Goal: Task Accomplishment & Management: Manage account settings

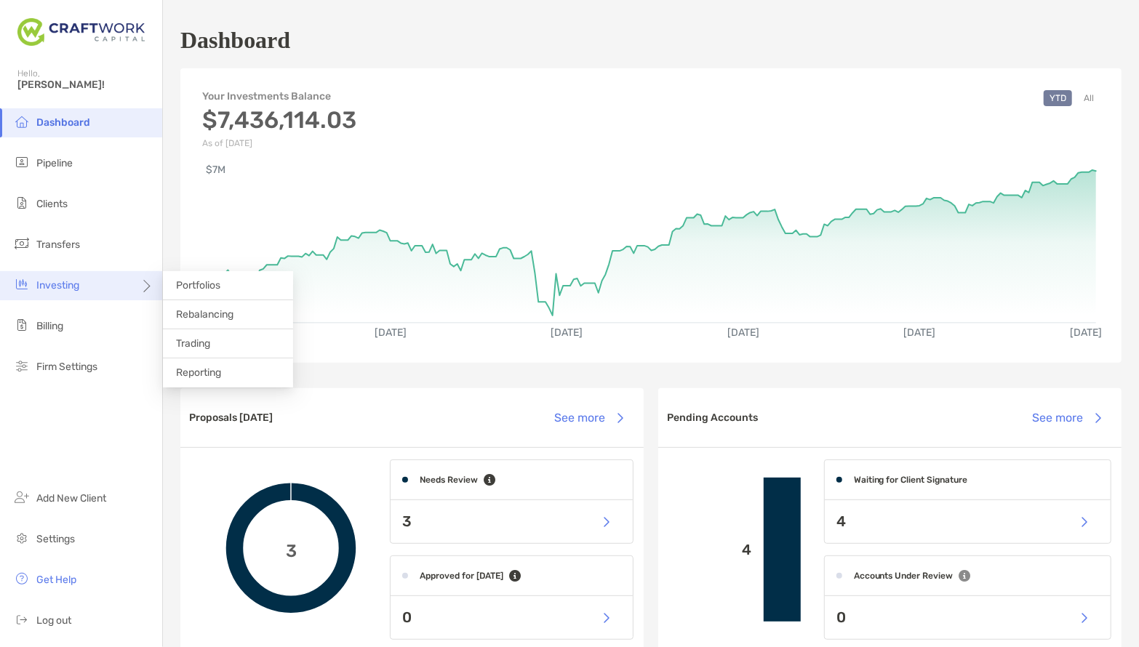
click at [65, 285] on span "Investing" at bounding box center [57, 285] width 43 height 12
click at [191, 311] on span "Rebalancing" at bounding box center [204, 314] width 57 height 12
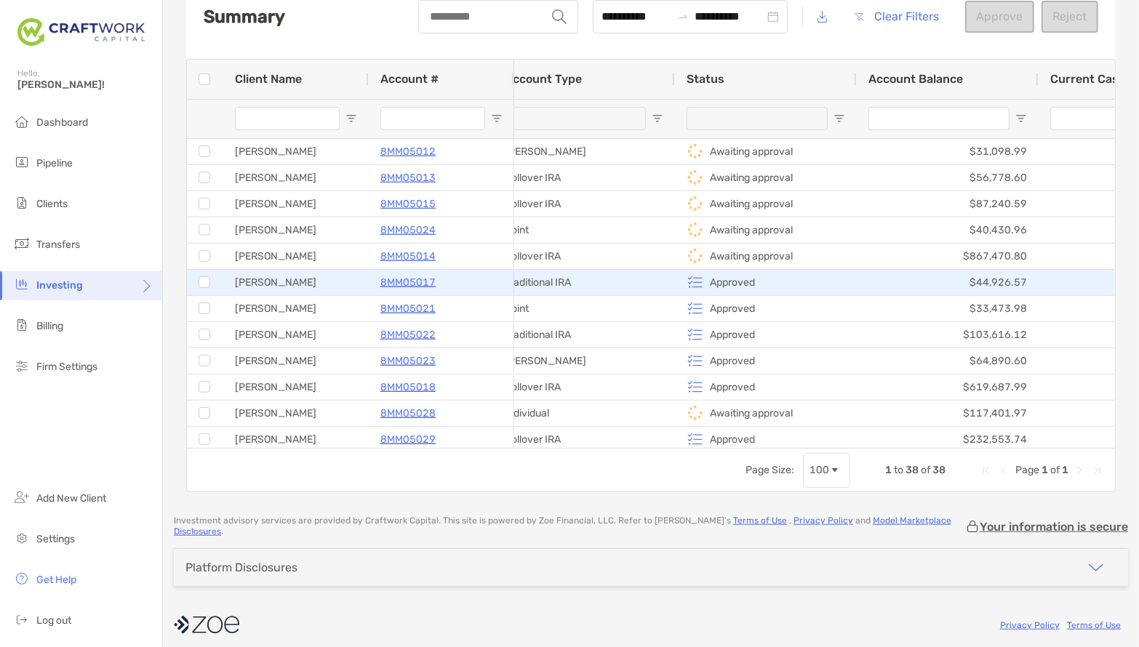
scroll to position [0, 47]
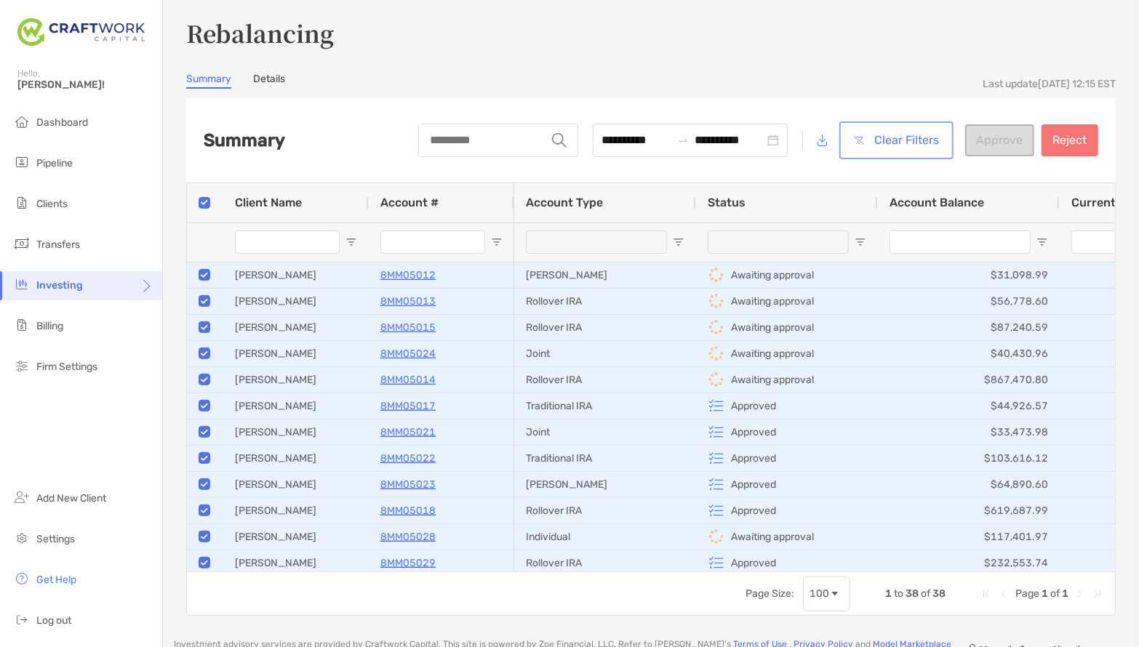
click at [899, 140] on button "Clear Filters" at bounding box center [896, 140] width 108 height 32
click at [858, 244] on span "Open Filter Menu" at bounding box center [861, 242] width 12 height 12
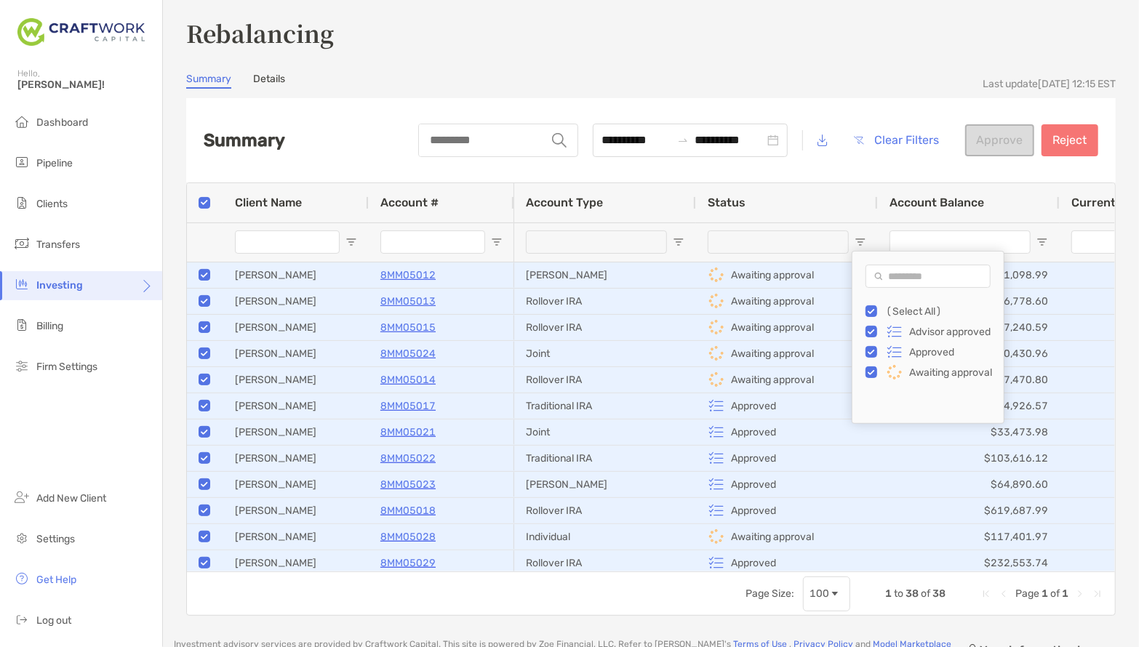
click at [872, 357] on div "Approved" at bounding box center [935, 352] width 138 height 20
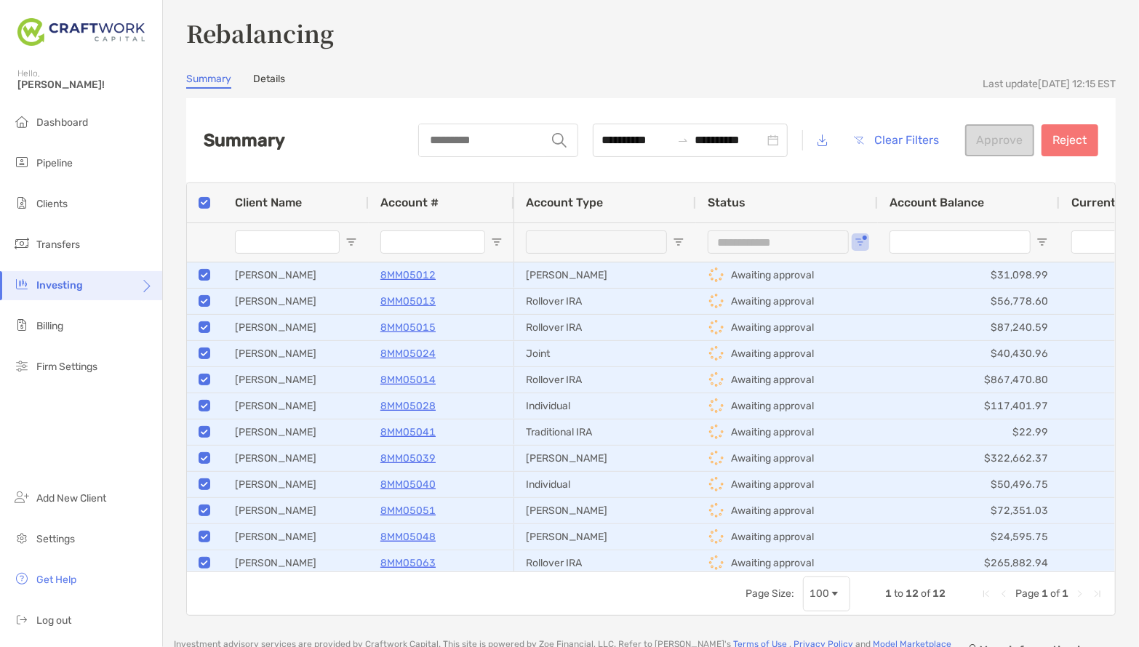
click at [213, 202] on div at bounding box center [205, 202] width 36 height 39
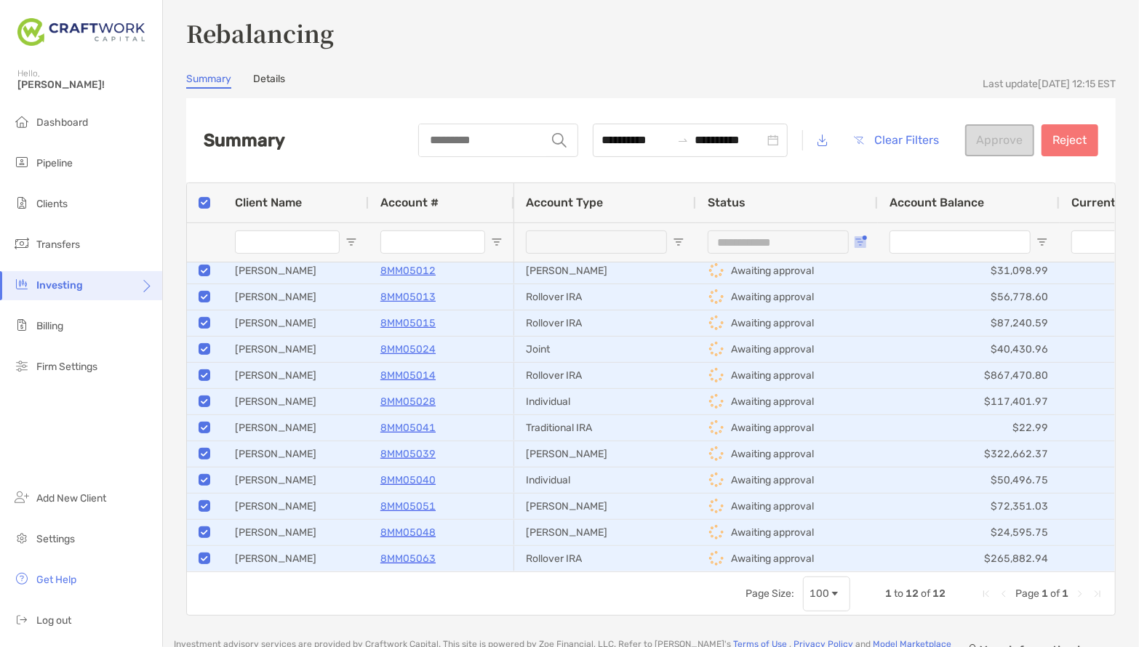
click at [859, 246] on span "Open Filter Menu" at bounding box center [861, 242] width 12 height 12
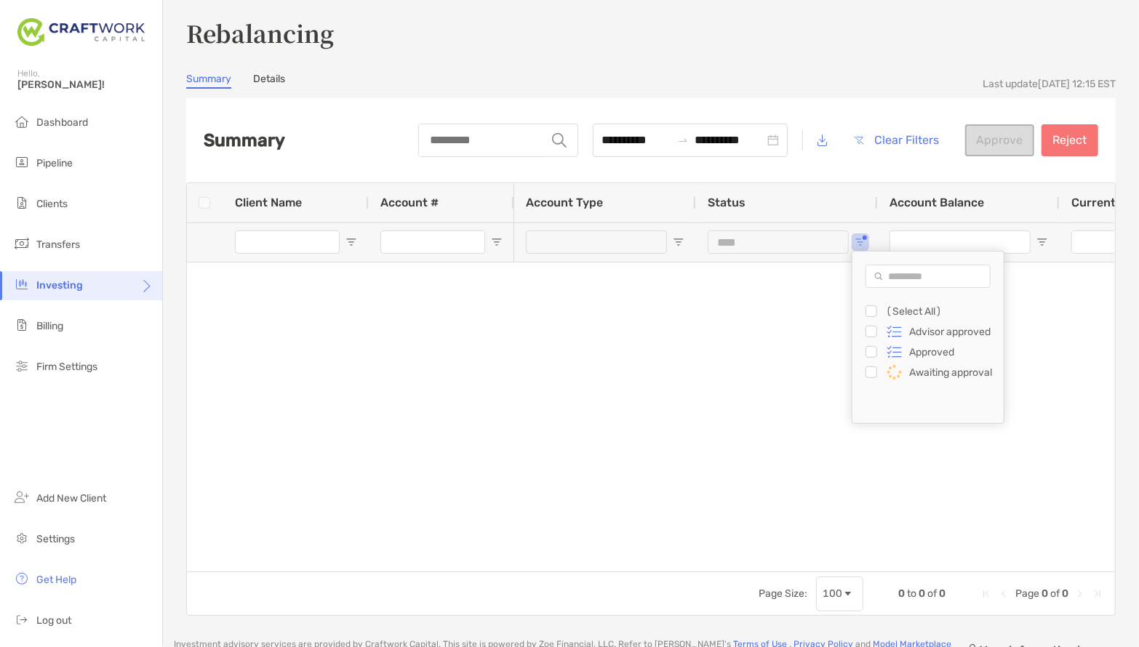
type input "**********"
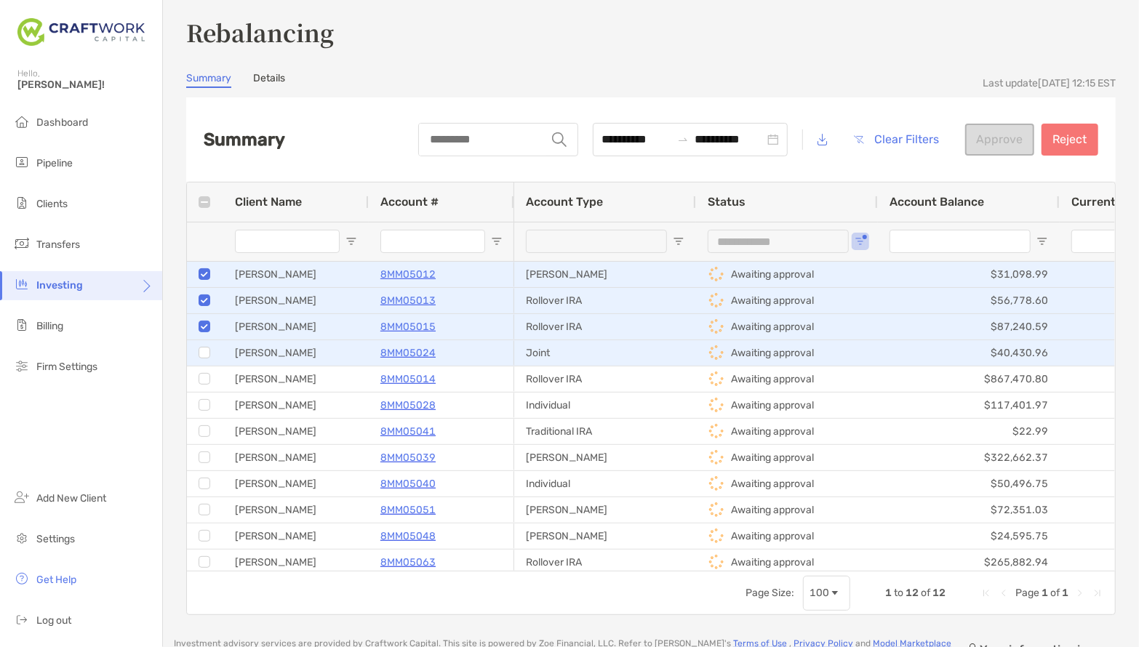
click at [203, 359] on div at bounding box center [205, 353] width 12 height 24
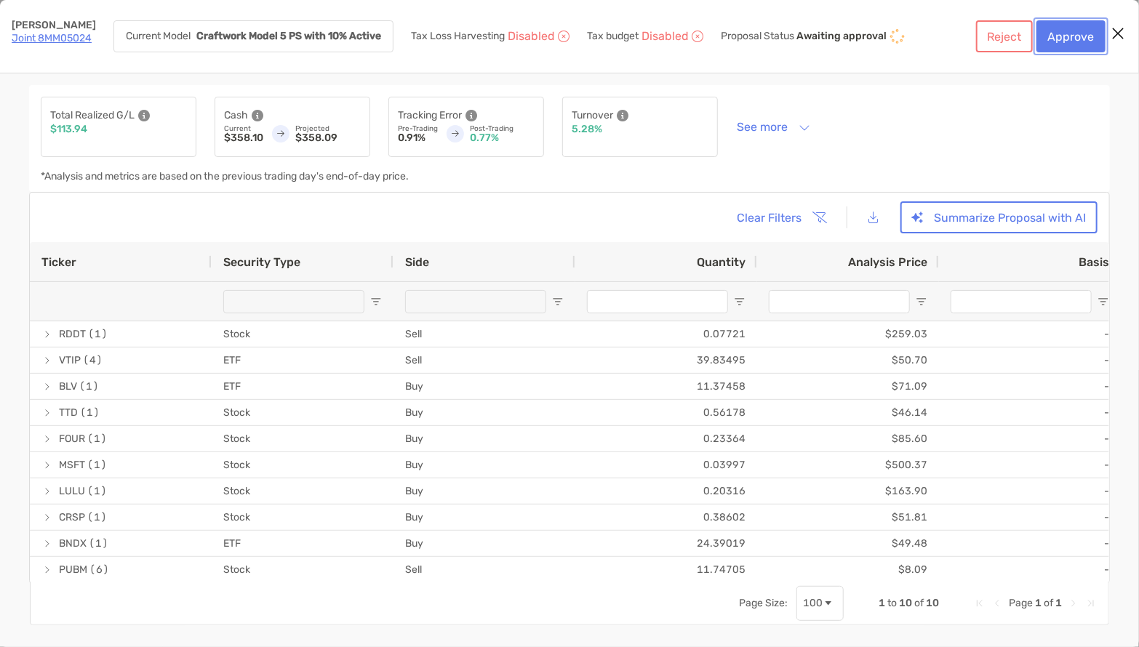
click at [1079, 42] on button "Approve" at bounding box center [1071, 36] width 69 height 32
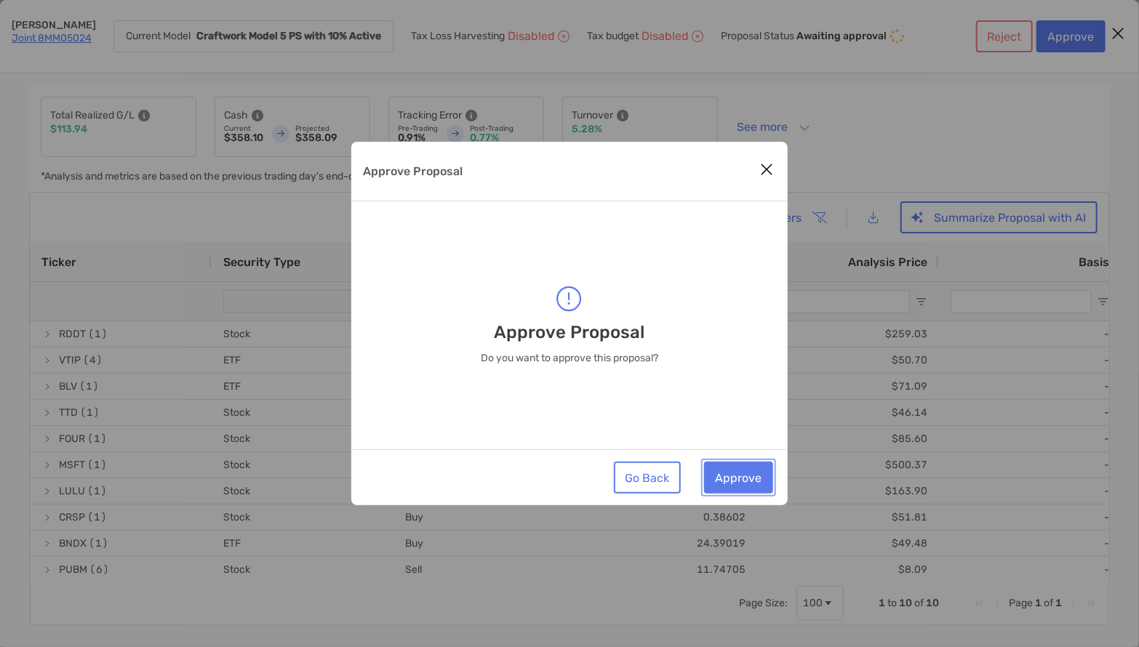
click at [747, 477] on button "Approve" at bounding box center [738, 478] width 69 height 32
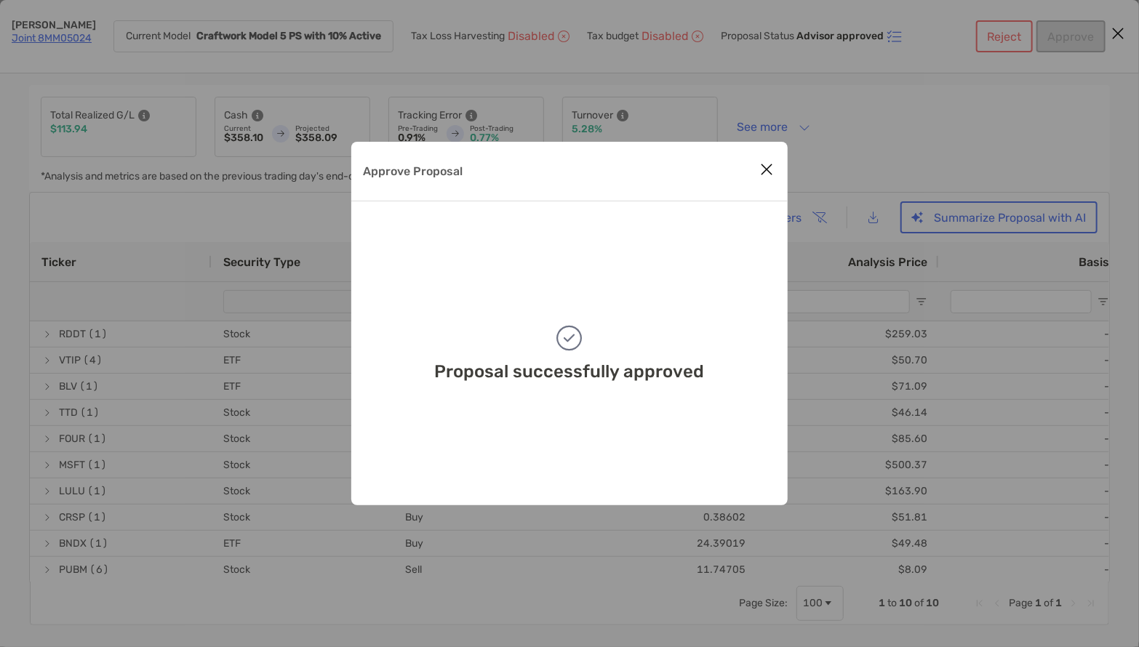
click at [767, 170] on icon "Close modal" at bounding box center [766, 169] width 13 height 17
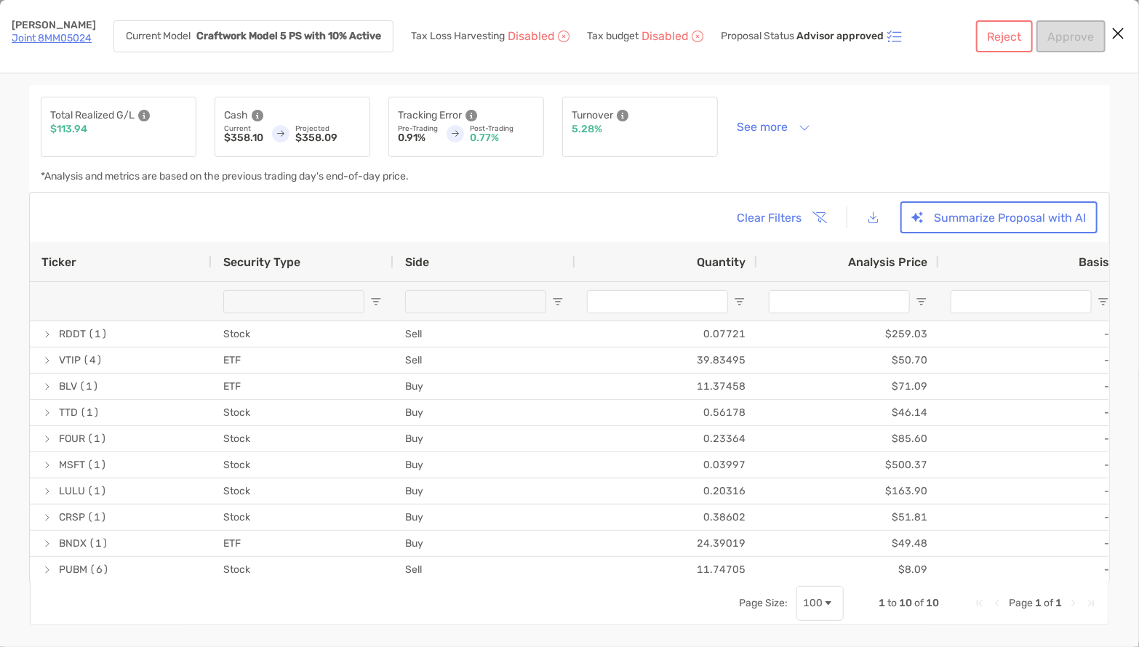
click at [1115, 29] on icon "Close modal" at bounding box center [1118, 33] width 13 height 17
click at [776, 128] on button "See more" at bounding box center [773, 126] width 97 height 25
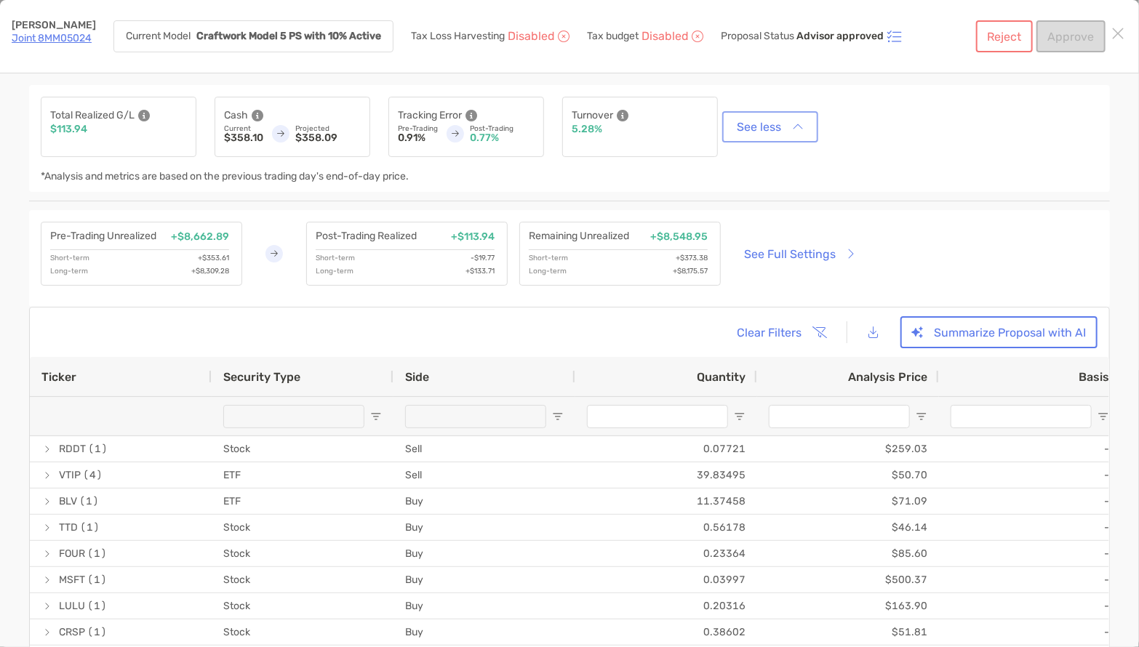
click at [776, 128] on button "See less" at bounding box center [770, 126] width 90 height 25
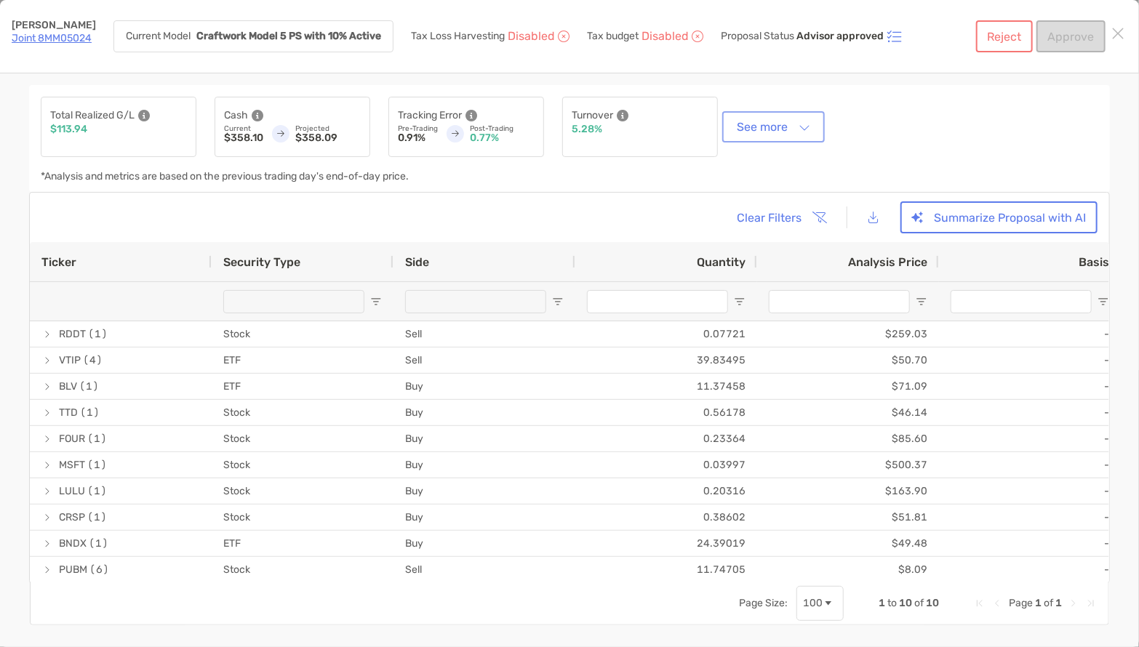
click at [776, 128] on button "See more" at bounding box center [773, 126] width 97 height 25
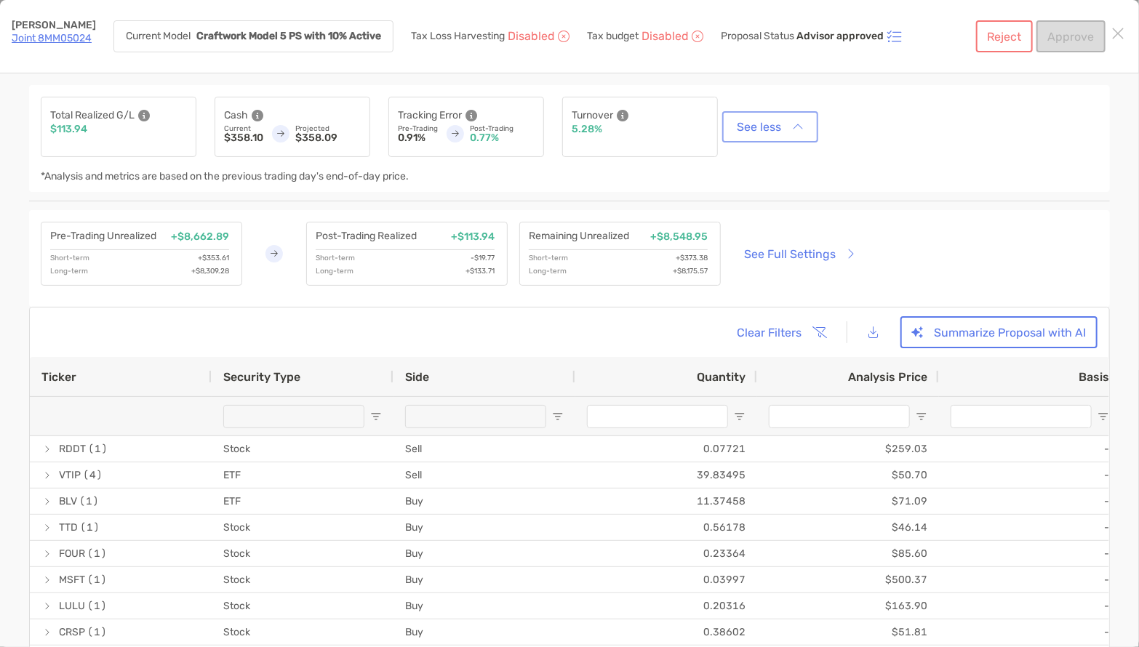
click at [776, 128] on button "See less" at bounding box center [770, 126] width 90 height 25
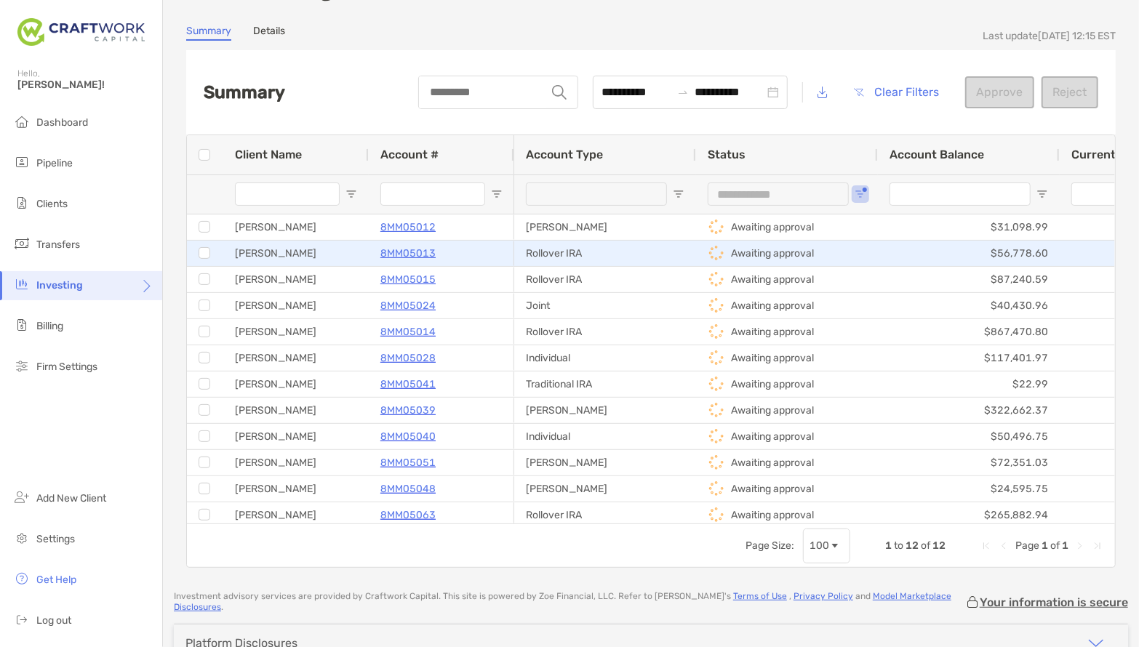
scroll to position [64, 0]
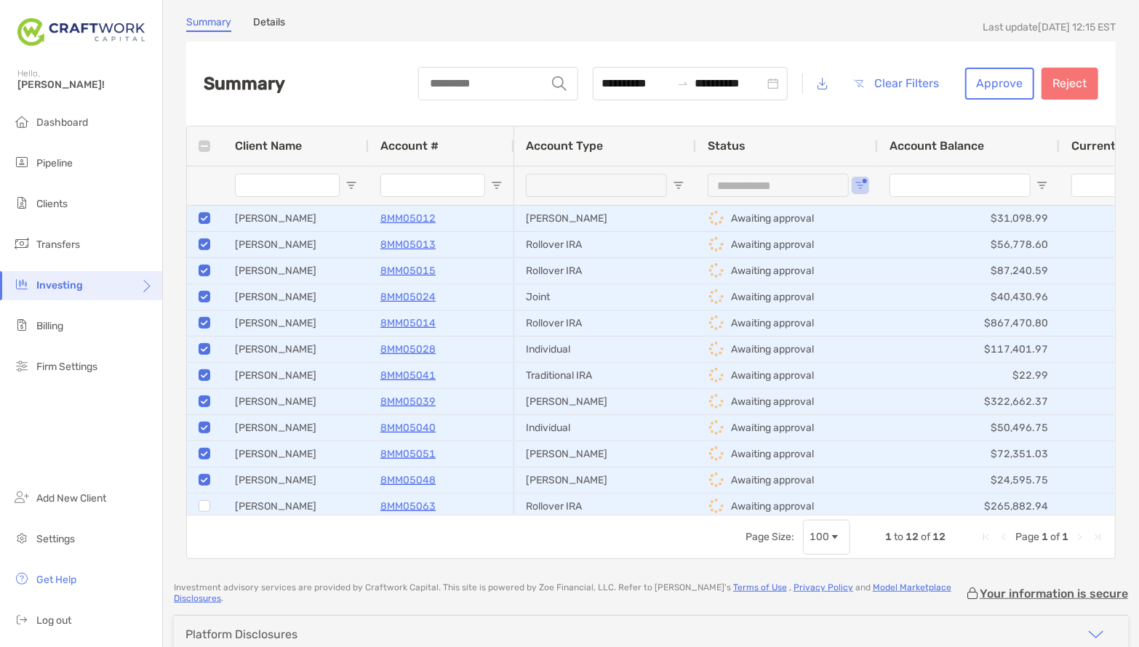
click at [204, 512] on div at bounding box center [205, 507] width 12 height 24
click at [1006, 84] on button "Approve" at bounding box center [999, 84] width 69 height 32
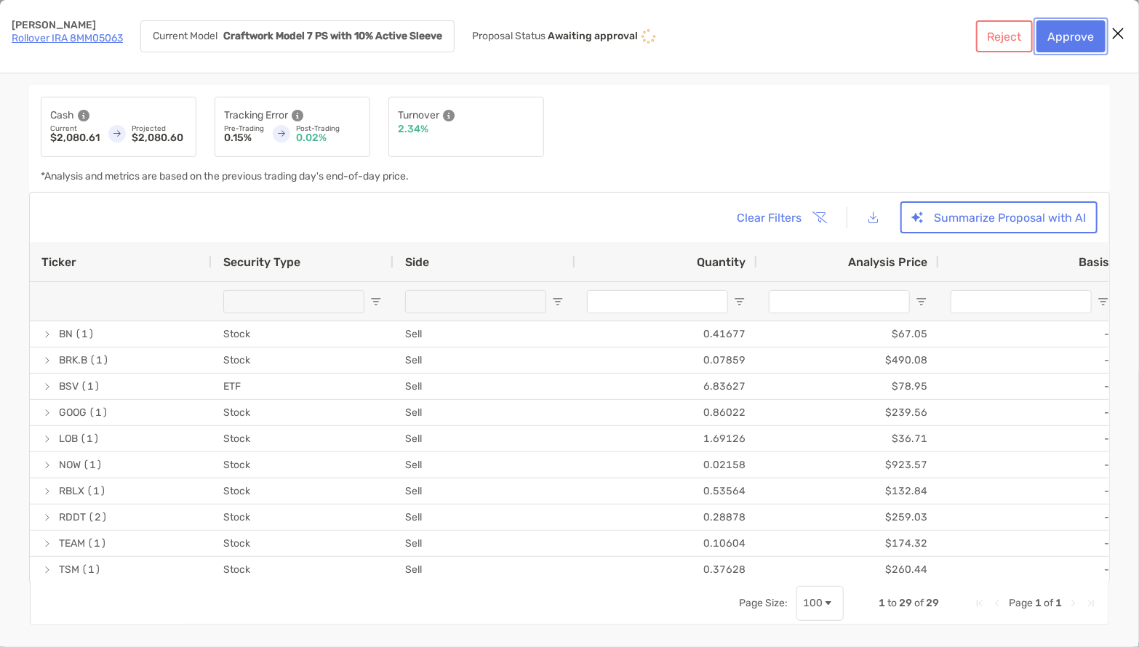
click at [1058, 34] on button "Approve" at bounding box center [1071, 36] width 69 height 32
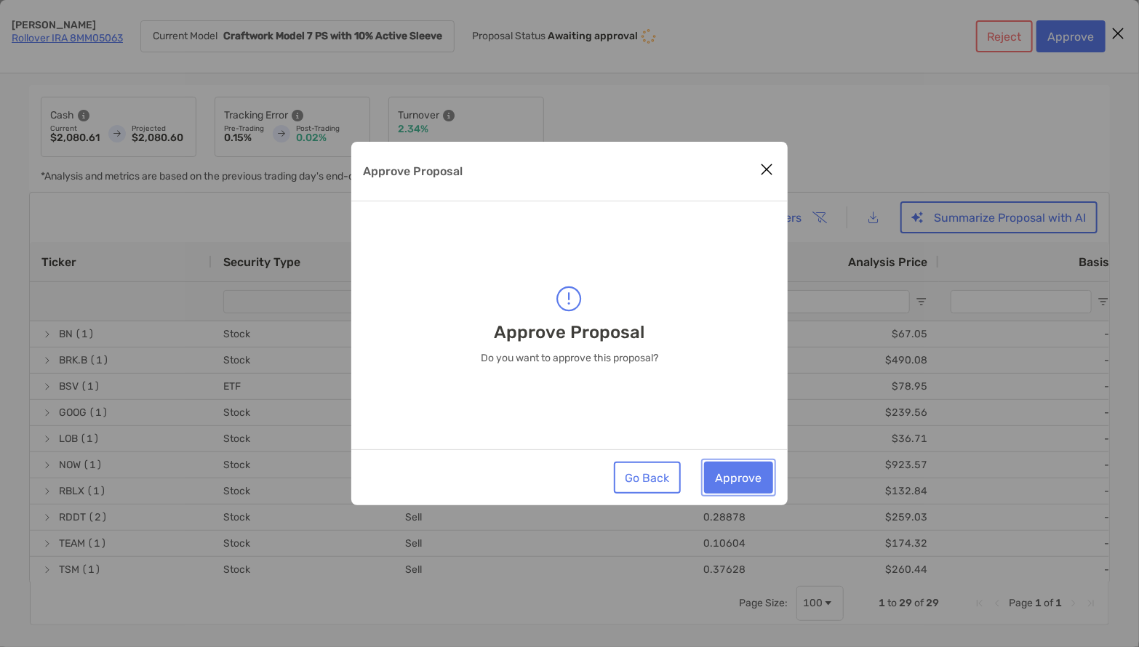
click at [762, 486] on button "Approve" at bounding box center [738, 478] width 69 height 32
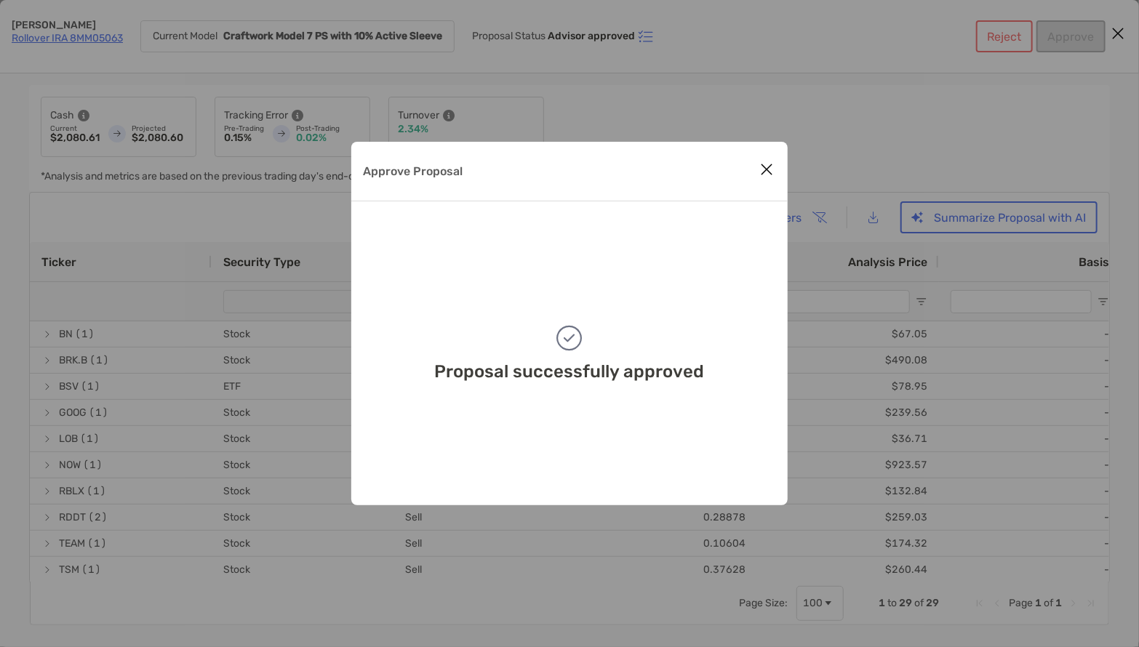
click at [769, 170] on icon "Close modal" at bounding box center [766, 169] width 13 height 17
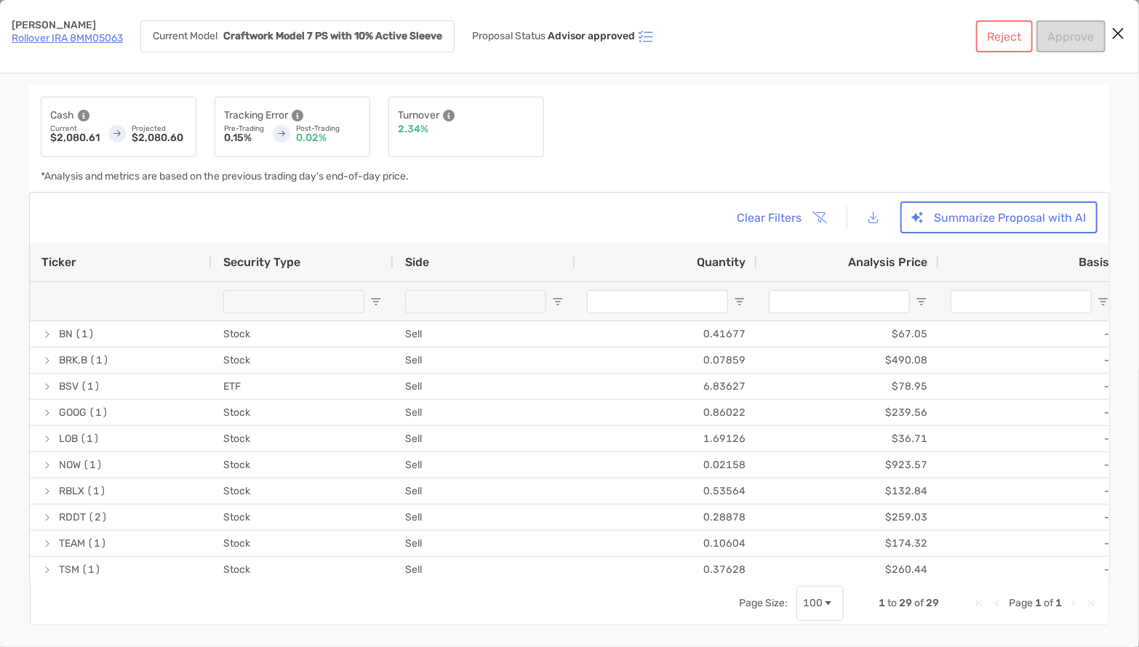
click at [1120, 34] on icon "Close modal" at bounding box center [1118, 33] width 13 height 17
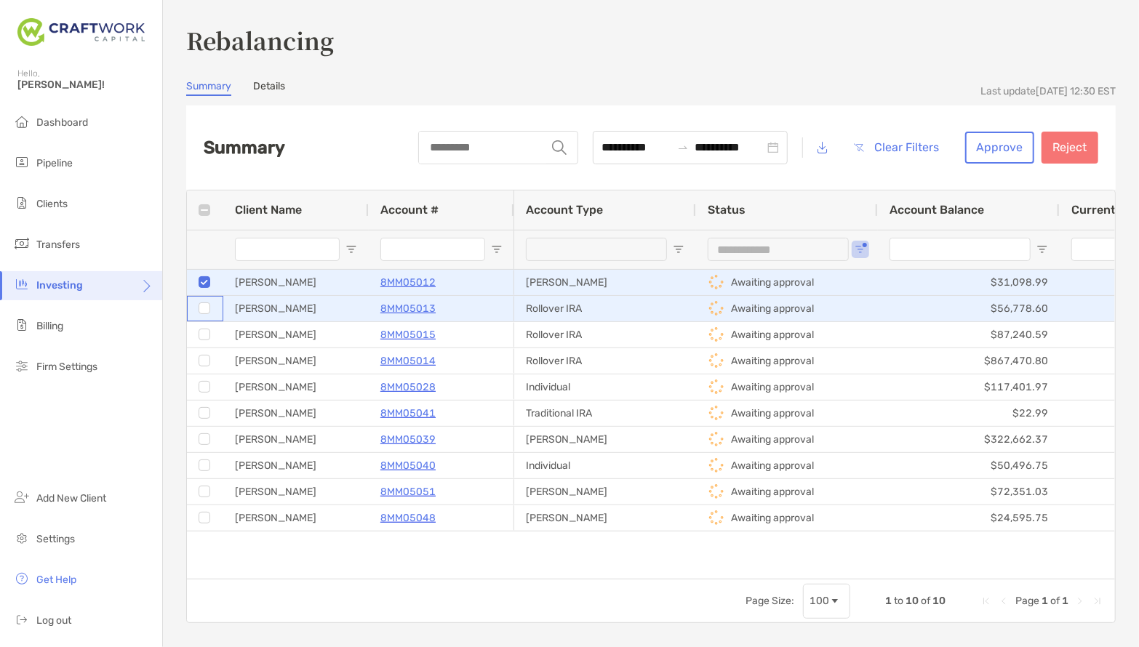
click at [202, 302] on div at bounding box center [205, 309] width 12 height 24
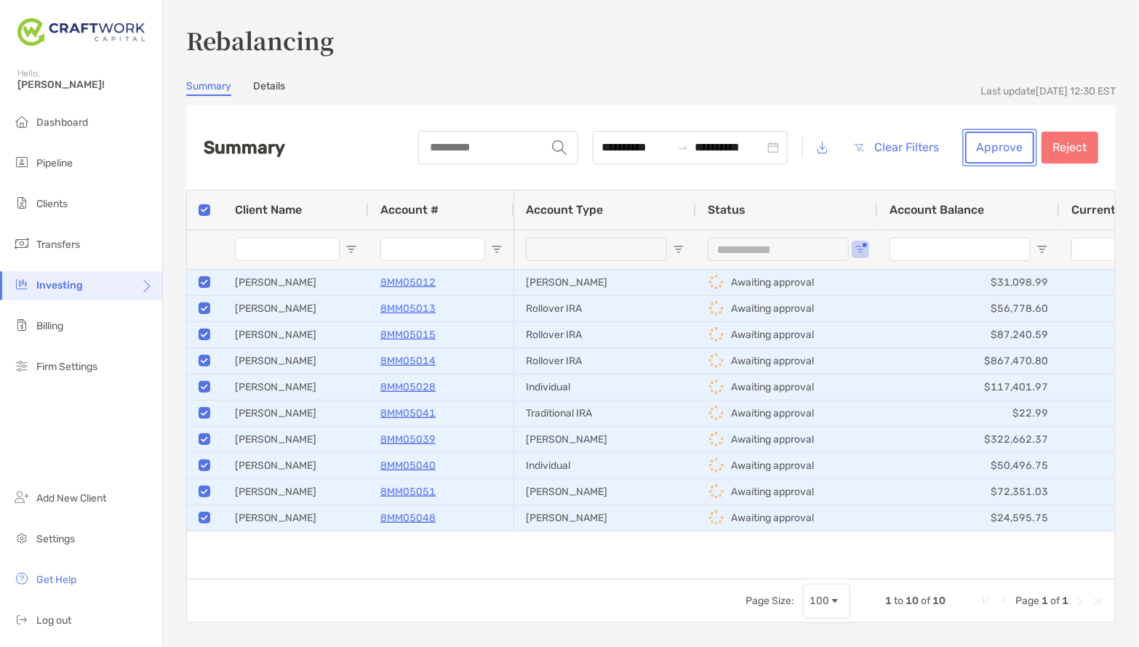
click at [1006, 151] on button "Approve" at bounding box center [999, 148] width 69 height 32
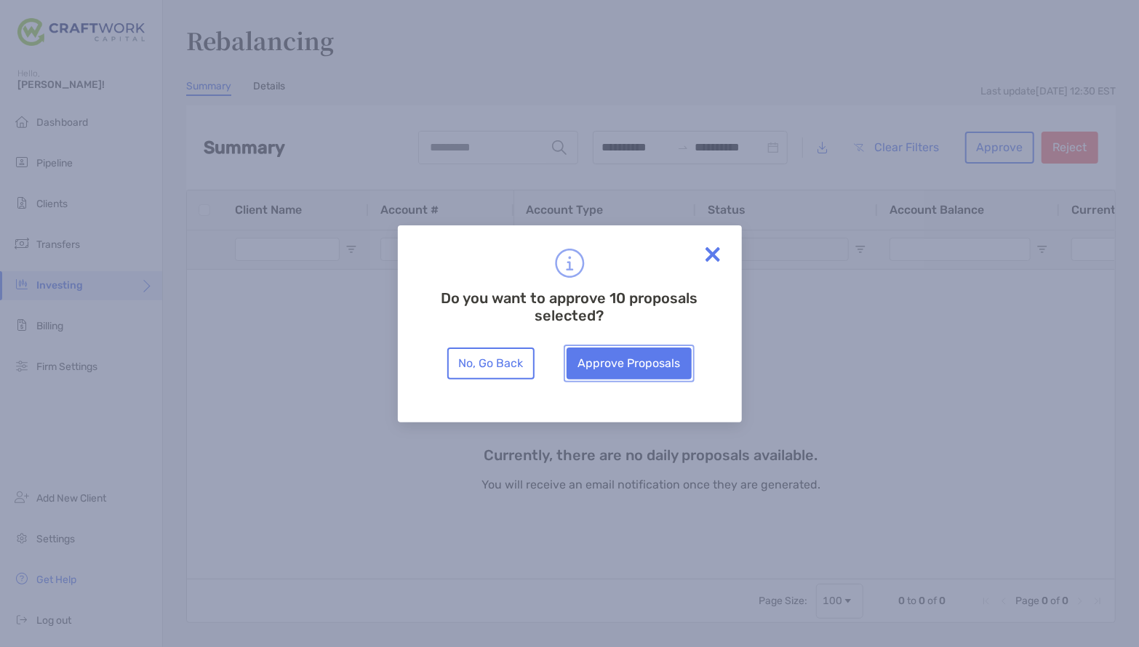
click at [615, 351] on button "Approve Proposals" at bounding box center [629, 364] width 125 height 32
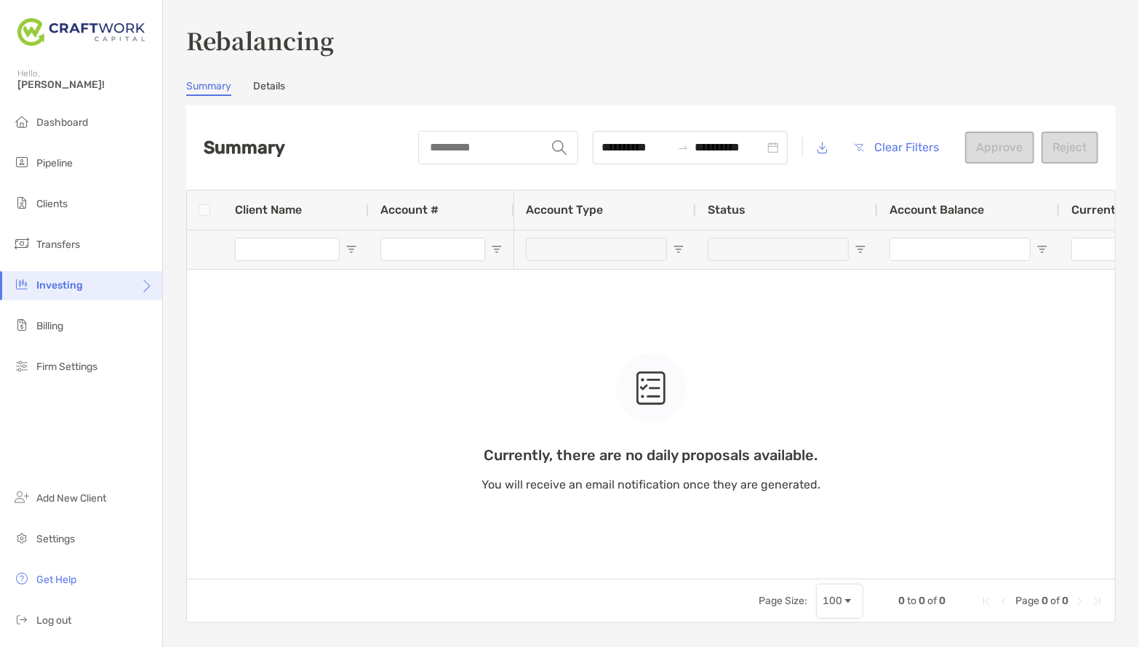
type input "***"
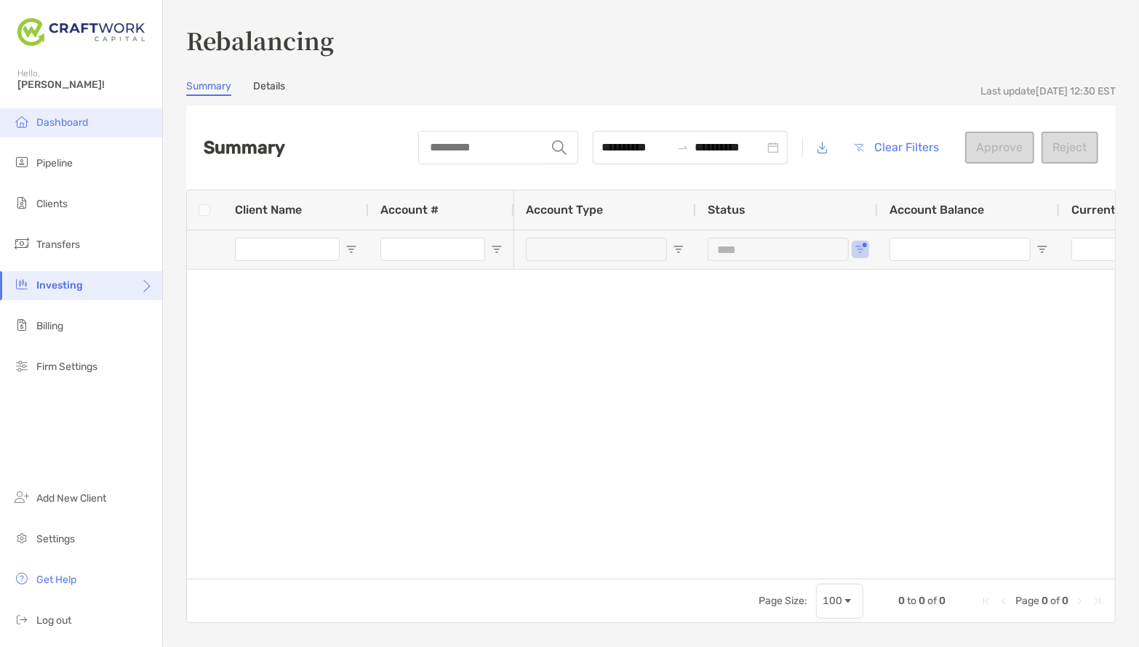
click at [53, 113] on li "Dashboard" at bounding box center [81, 122] width 162 height 29
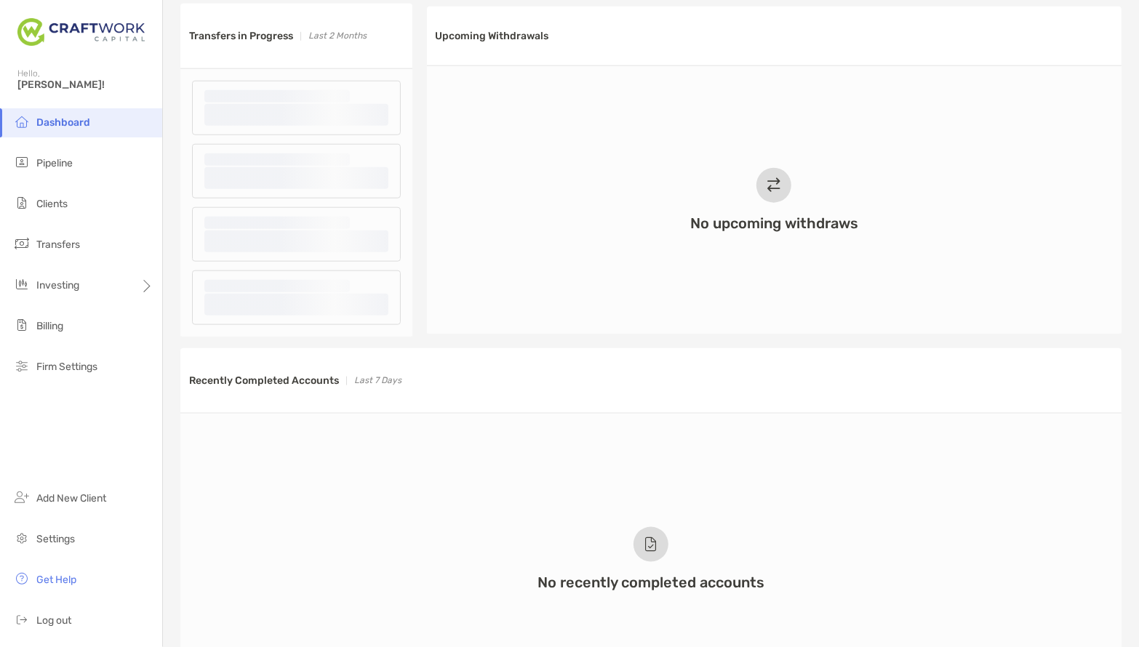
scroll to position [677, 0]
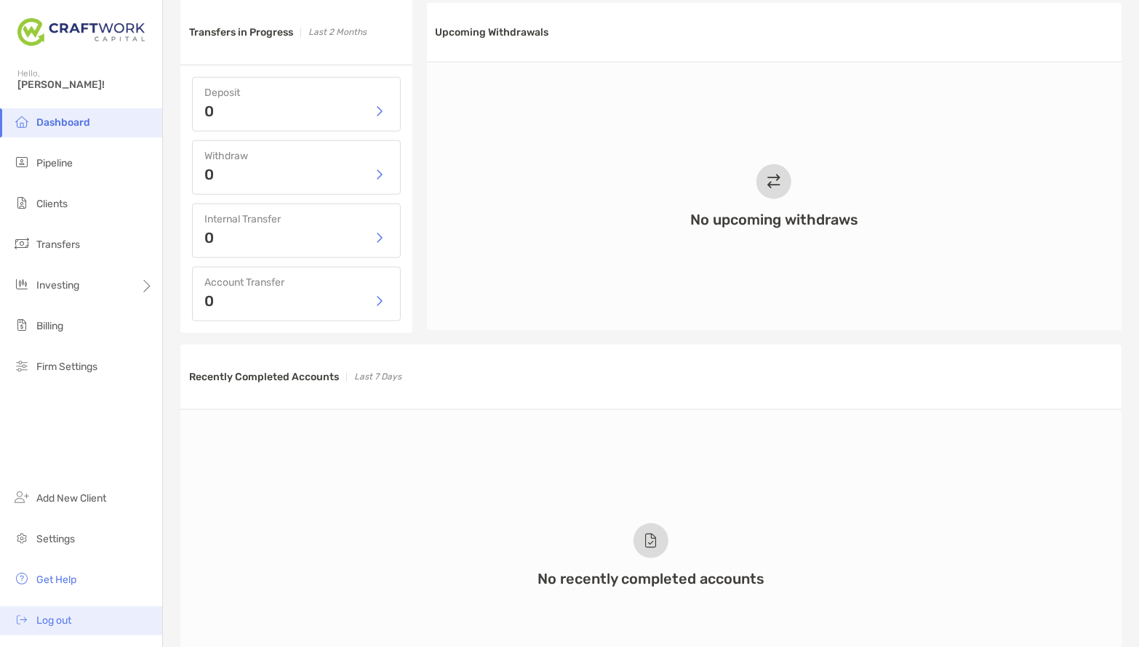
click at [52, 619] on span "Log out" at bounding box center [53, 621] width 35 height 12
